Goal: Task Accomplishment & Management: Complete application form

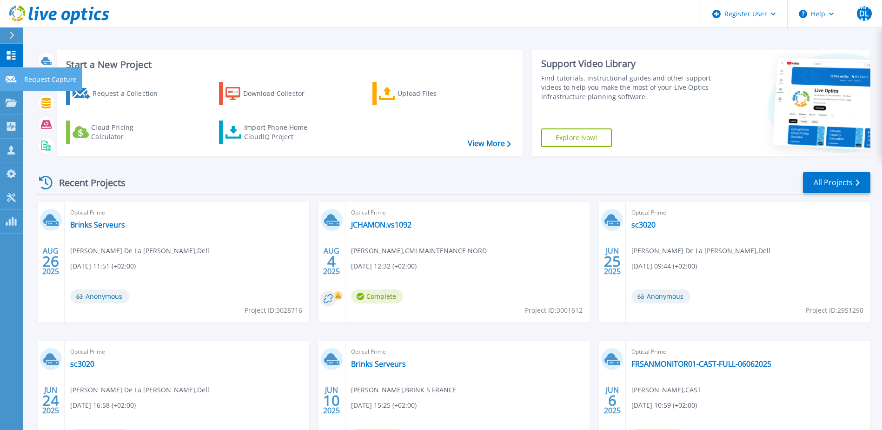
click at [13, 80] on icon at bounding box center [11, 79] width 11 height 7
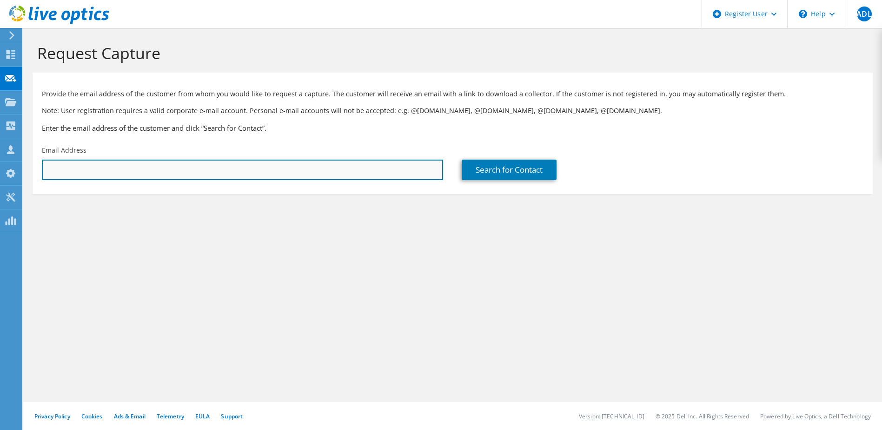
click at [83, 162] on input "text" at bounding box center [242, 170] width 401 height 20
paste input "ZERGUIT [PERSON_NAME] <[EMAIL_ADDRESS][DOMAIN_NAME]>"
drag, startPoint x: 132, startPoint y: 169, endPoint x: -84, endPoint y: 170, distance: 215.3
click at [0, 170] on html "MADLM Dell User [PERSON_NAME] De La Mata [EMAIL_ADDRESS][PERSON_NAME][DOMAIN_NA…" at bounding box center [441, 215] width 882 height 430
click at [172, 170] on input "[EMAIL_ADDRESS][DOMAIN_NAME]>" at bounding box center [242, 170] width 401 height 20
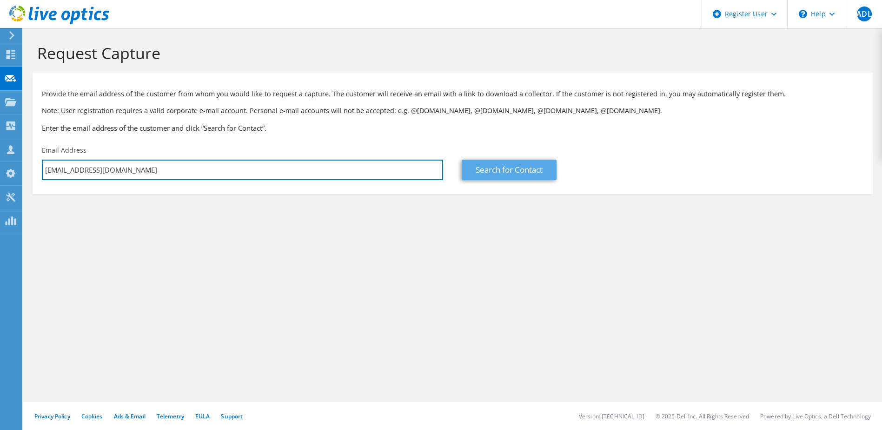
type input "[EMAIL_ADDRESS][DOMAIN_NAME]"
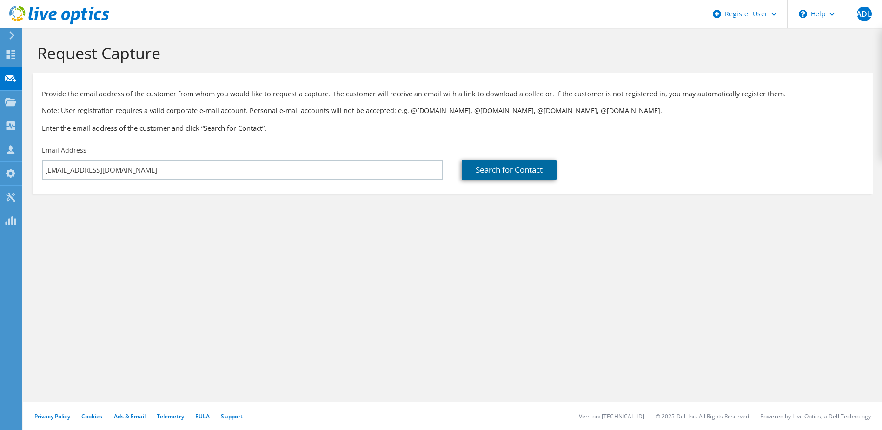
click at [501, 169] on link "Search for Contact" at bounding box center [509, 170] width 95 height 20
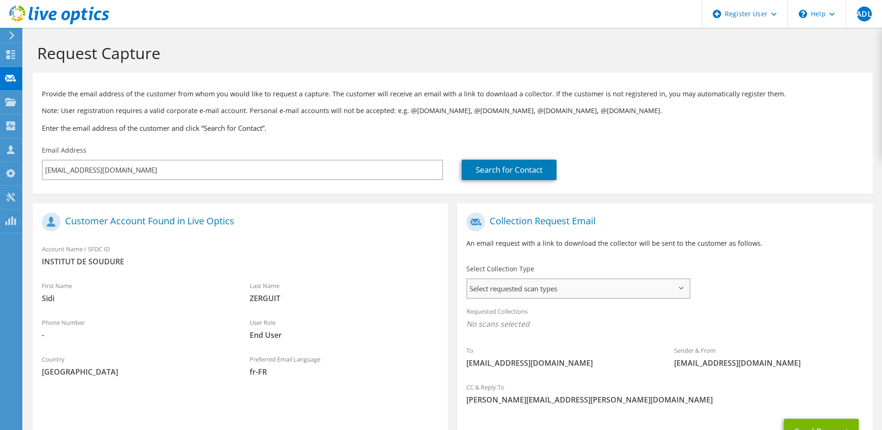
click at [664, 293] on span "Select requested scan types" at bounding box center [577, 288] width 221 height 19
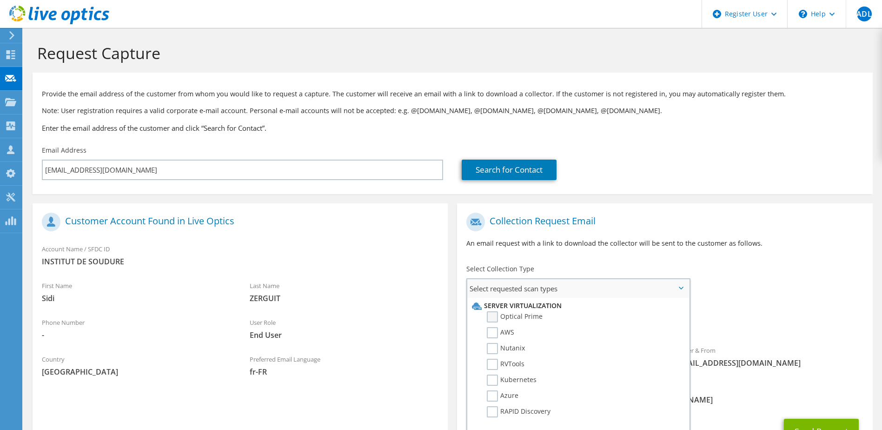
click at [491, 316] on label "Optical Prime" at bounding box center [515, 316] width 56 height 11
click at [0, 0] on input "Optical Prime" at bounding box center [0, 0] width 0 height 0
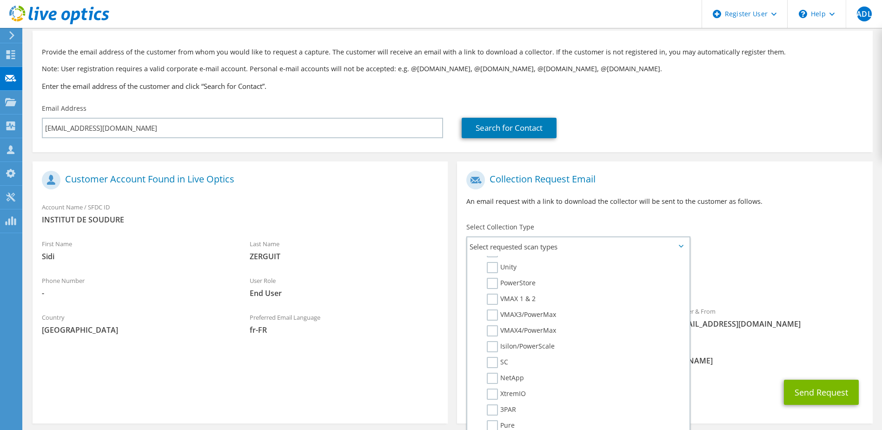
scroll to position [82, 0]
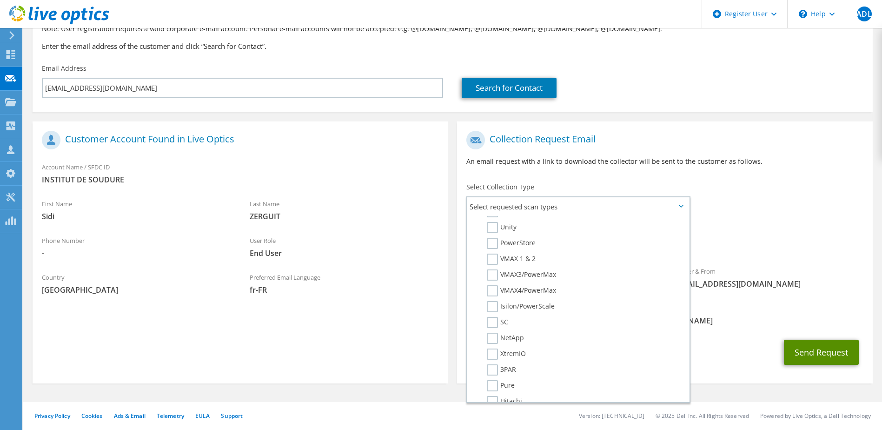
click at [826, 352] on button "Send Request" at bounding box center [821, 352] width 75 height 25
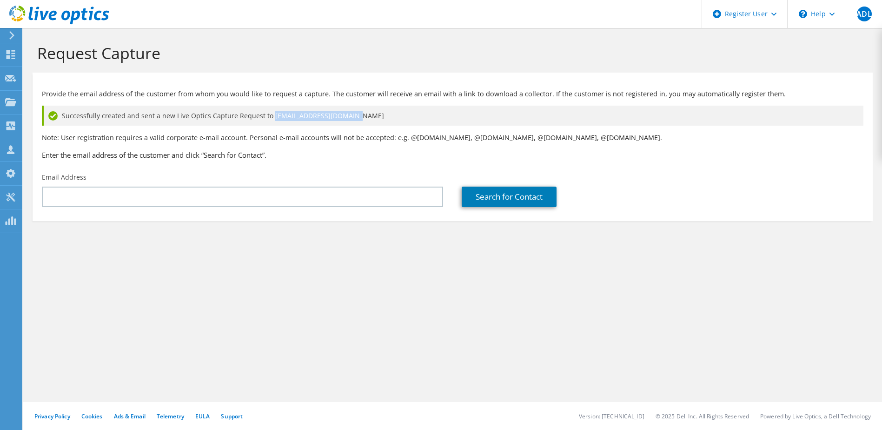
drag, startPoint x: 270, startPoint y: 115, endPoint x: 347, endPoint y: 116, distance: 77.7
click at [347, 116] on div "Successfully created and sent a new Live Optics Capture Request to [EMAIL_ADDRE…" at bounding box center [453, 116] width 822 height 20
copy span "[EMAIL_ADDRESS][DOMAIN_NAME]"
